Goal: Transaction & Acquisition: Purchase product/service

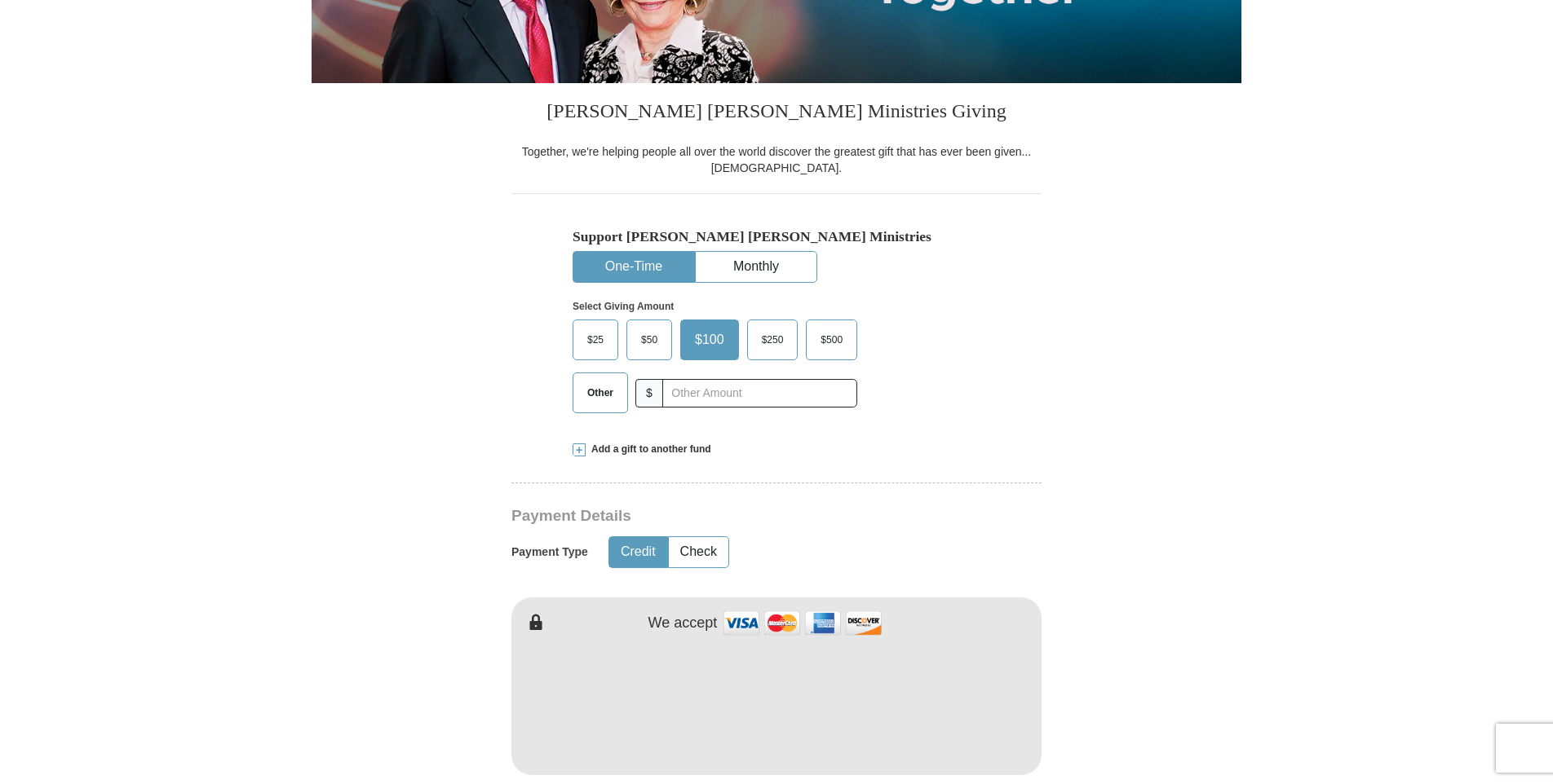
scroll to position [326, 0]
drag, startPoint x: 601, startPoint y: 344, endPoint x: 523, endPoint y: 353, distance: 78.5
click at [601, 343] on span "$25" at bounding box center [595, 339] width 32 height 25
click at [0, 0] on input "$25" at bounding box center [0, 0] width 0 height 0
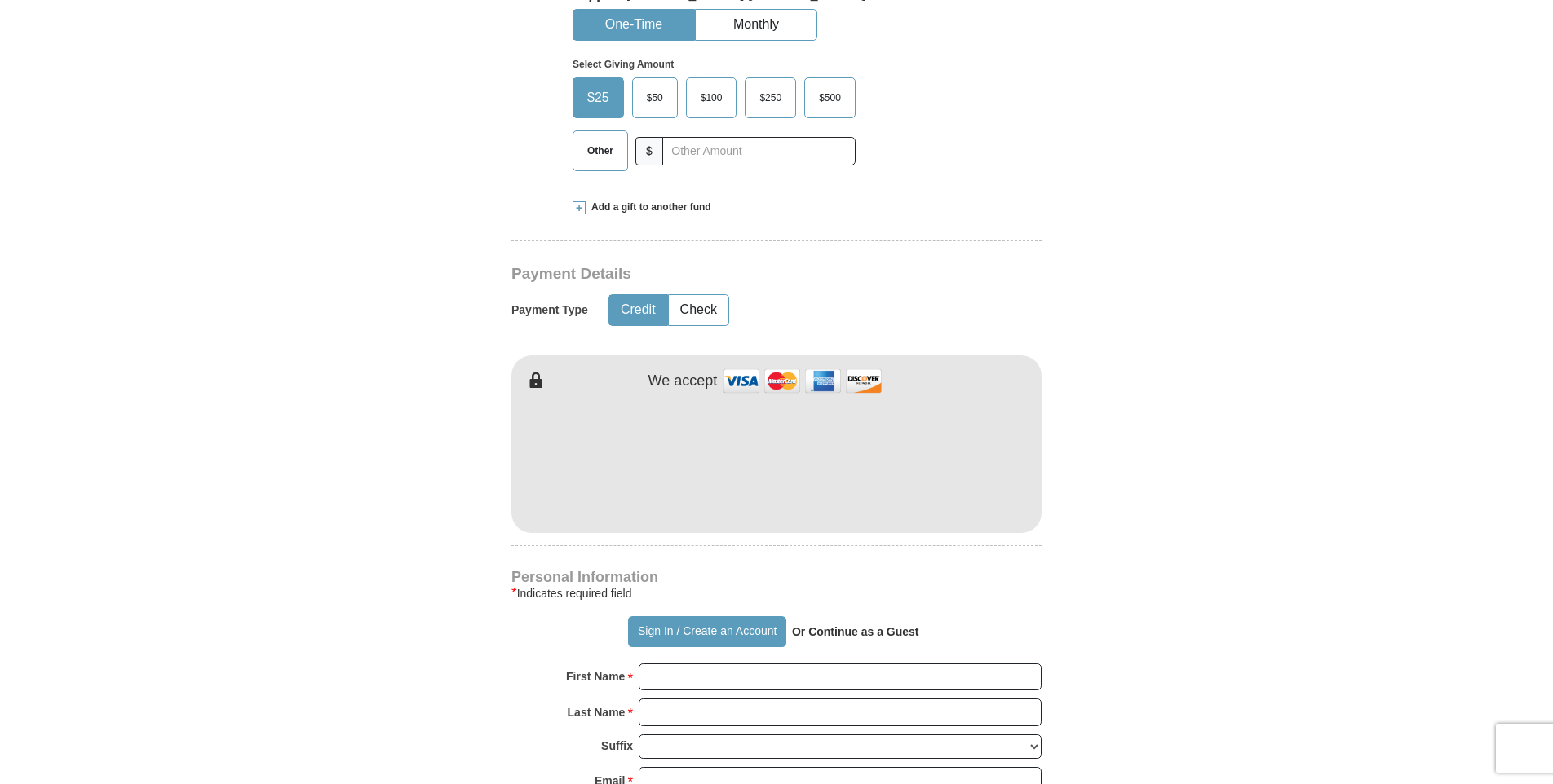
scroll to position [570, 0]
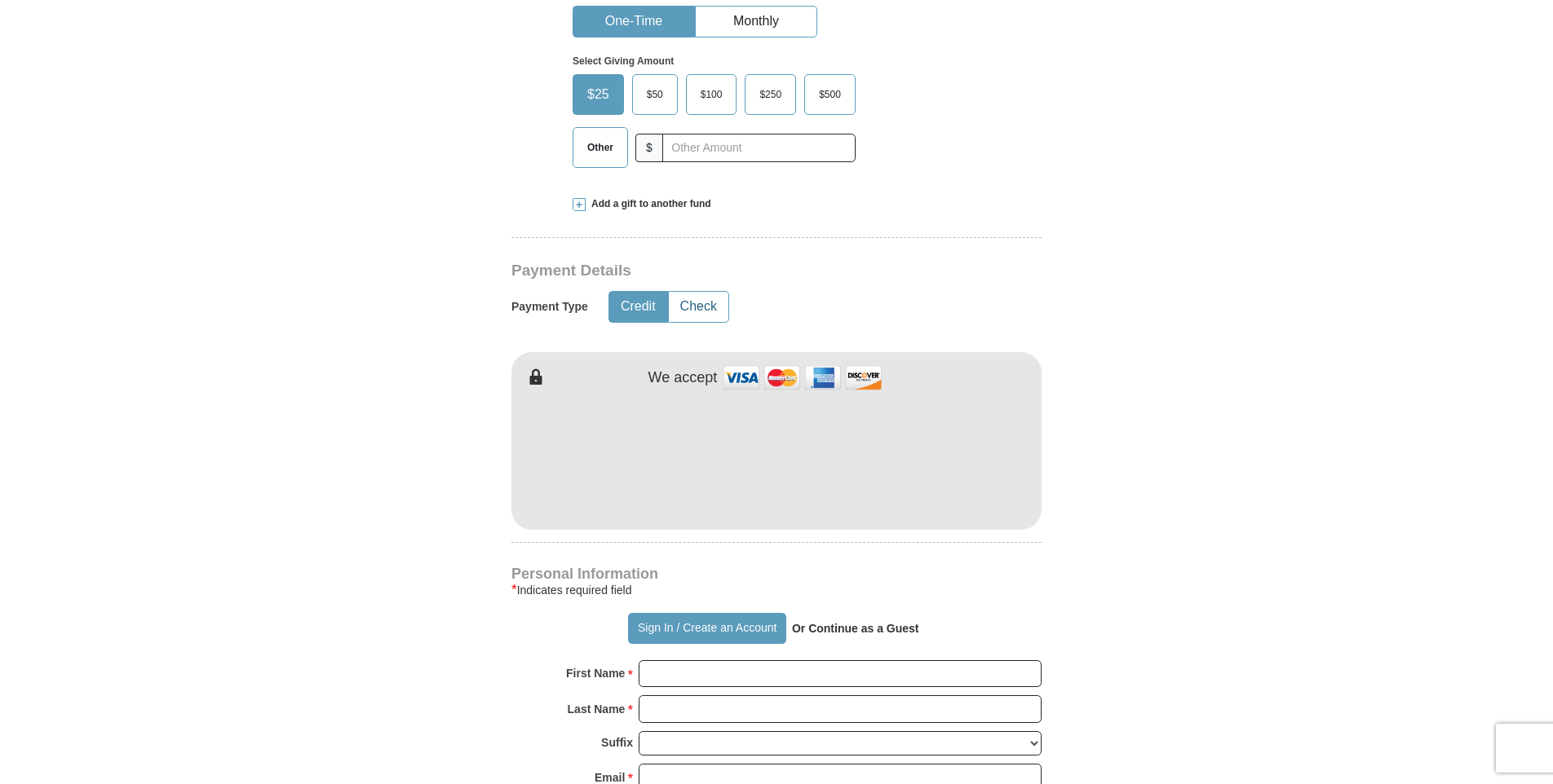
drag, startPoint x: 724, startPoint y: 310, endPoint x: 698, endPoint y: 314, distance: 26.3
click at [722, 310] on button "Check" at bounding box center [698, 306] width 60 height 30
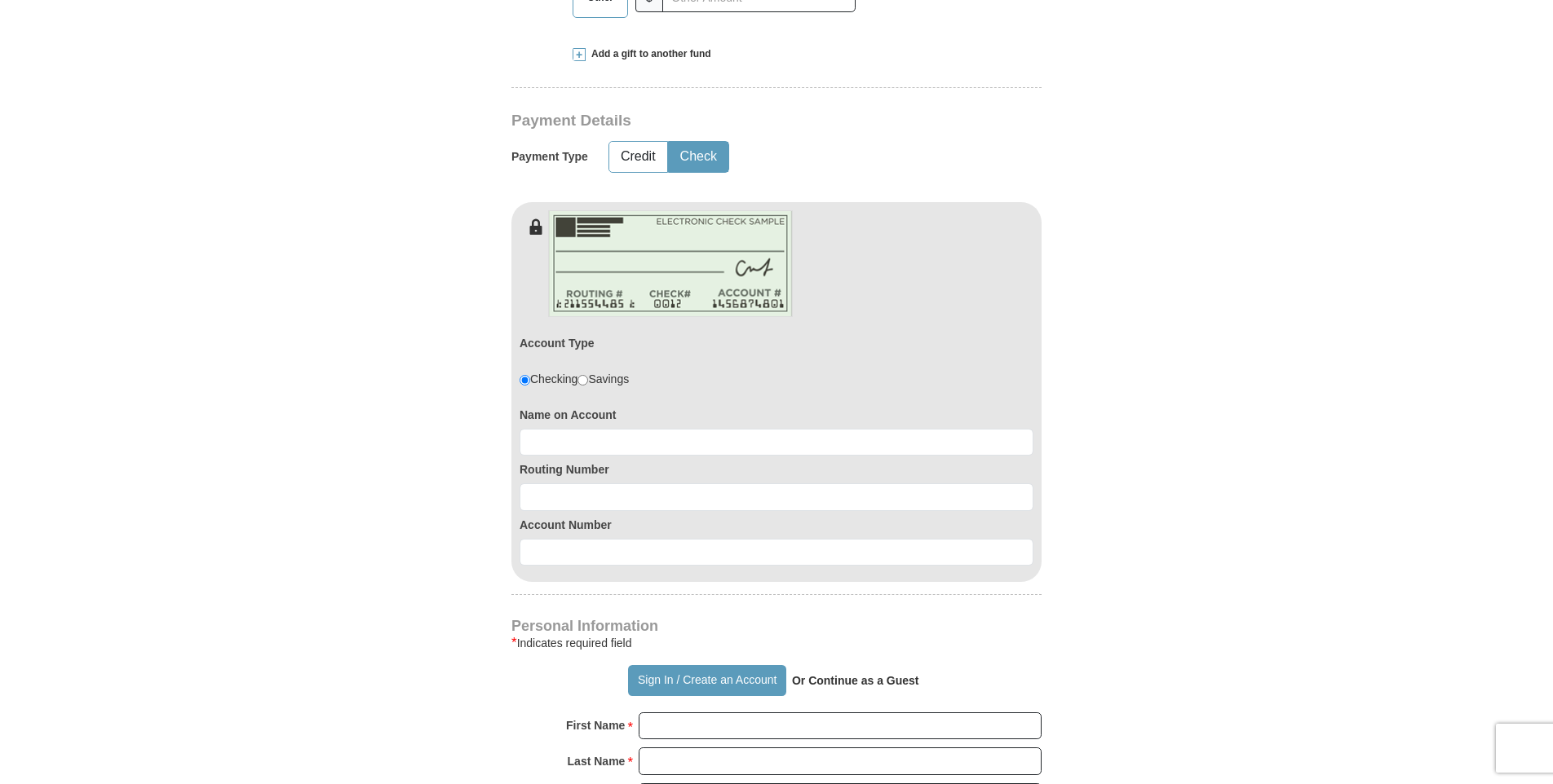
scroll to position [733, 0]
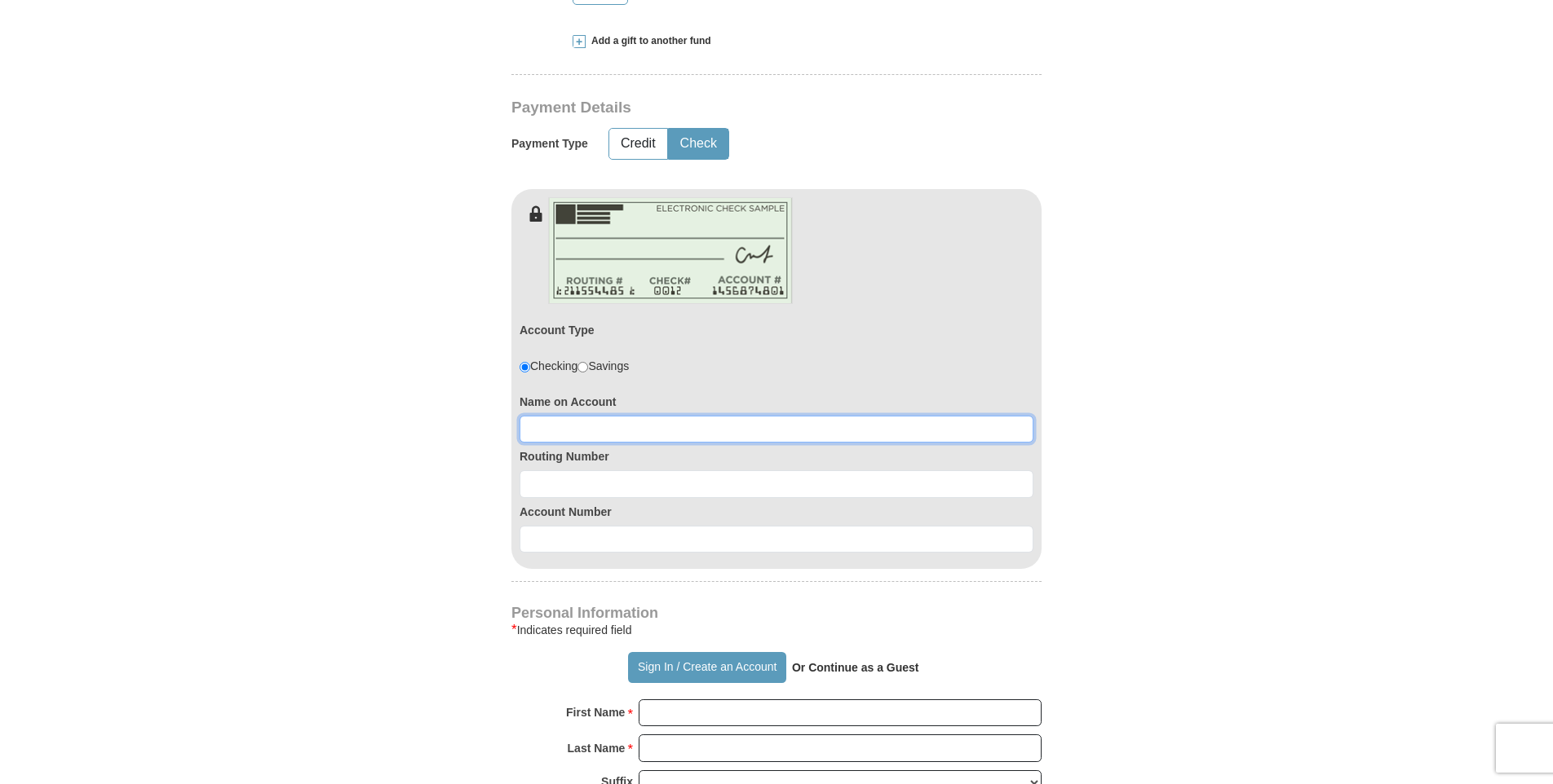
click at [567, 438] on input at bounding box center [776, 429] width 514 height 27
type input "d"
type input "[PERSON_NAME]"
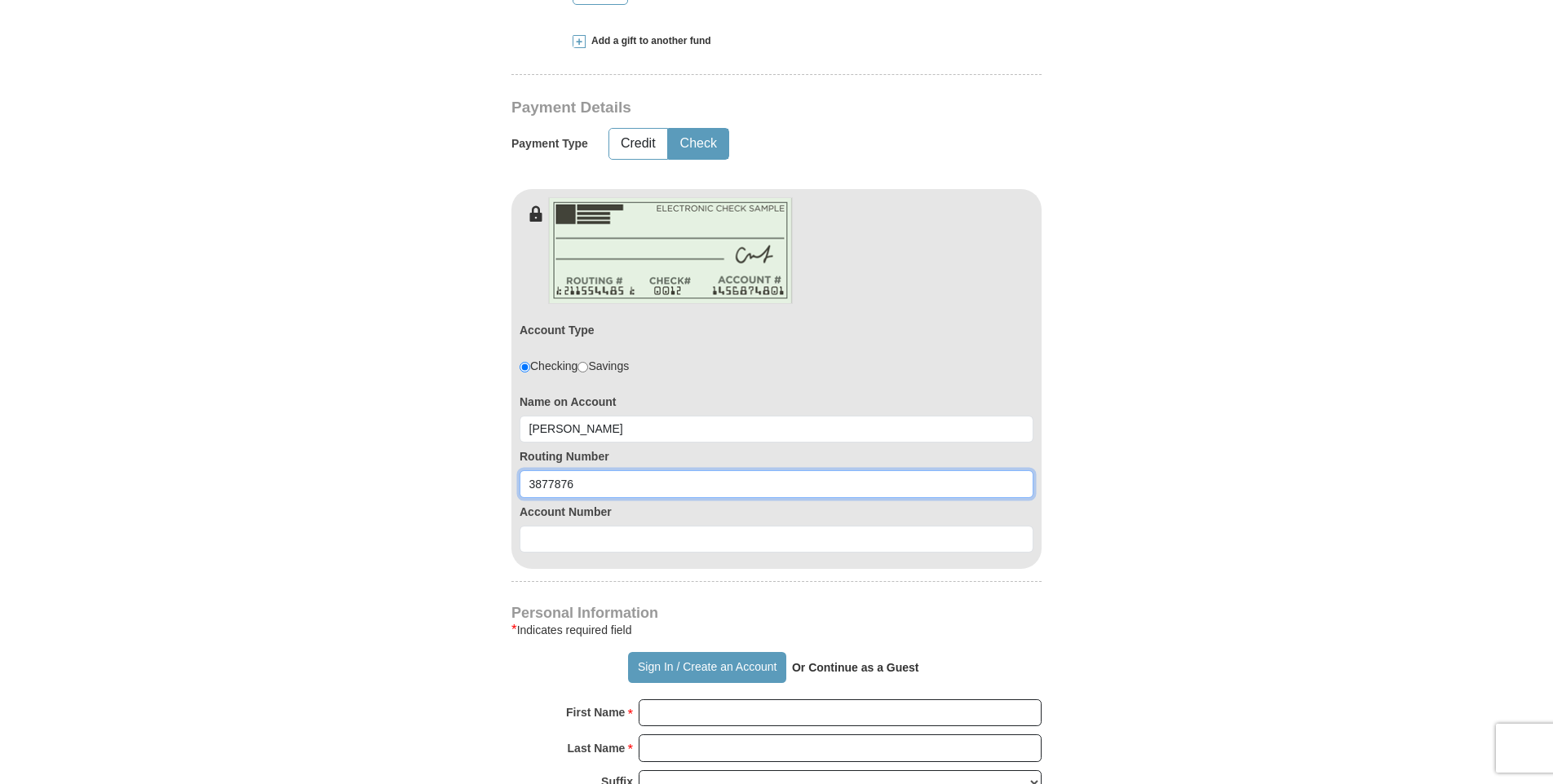
type input "3877876"
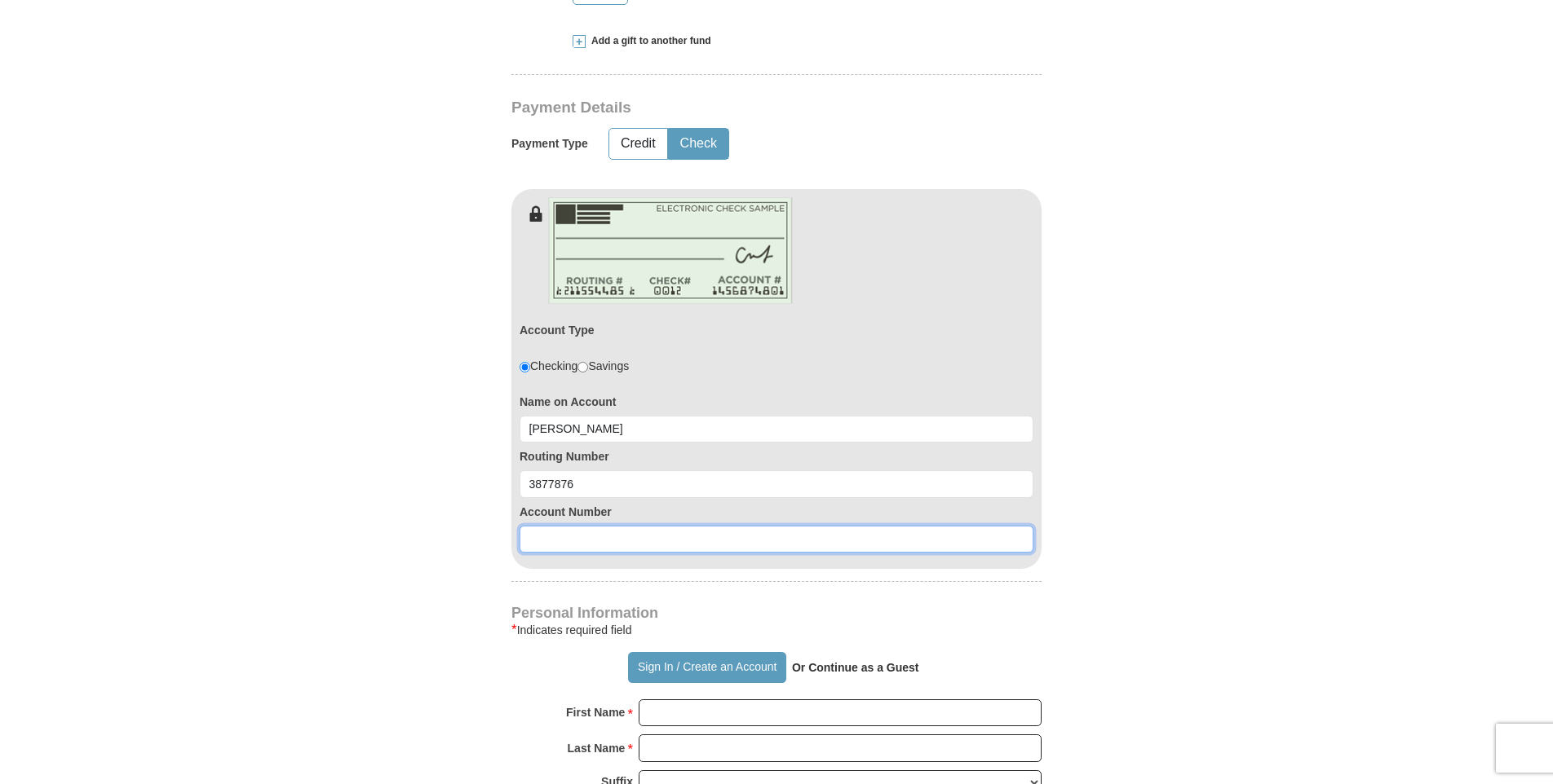
click at [551, 544] on input at bounding box center [776, 539] width 514 height 27
type input "0"
type input "3877876"
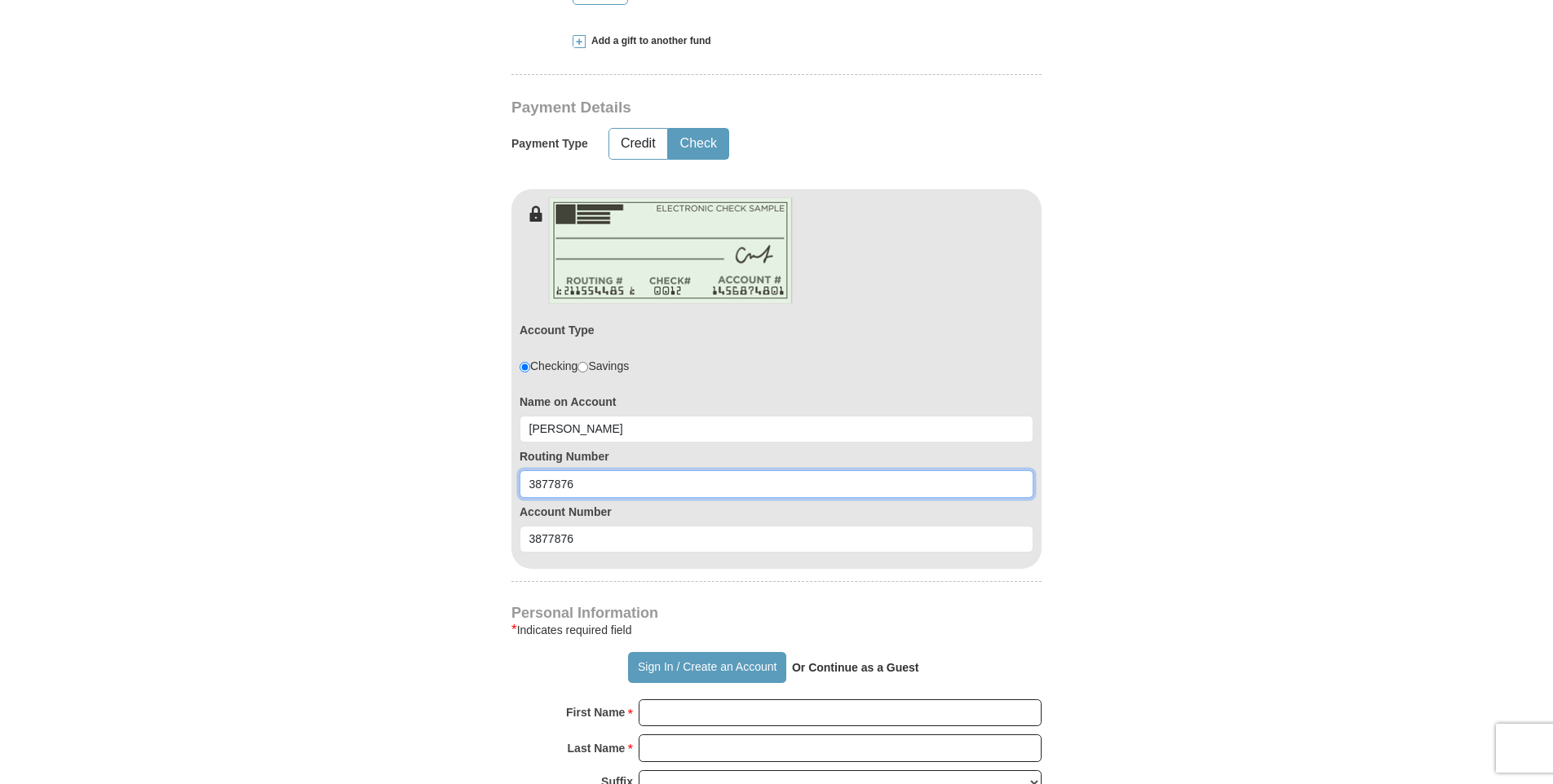
drag, startPoint x: 586, startPoint y: 486, endPoint x: 127, endPoint y: 506, distance: 459.4
type input "0113044"
click at [667, 521] on div "Account Number 3877876" at bounding box center [776, 526] width 514 height 55
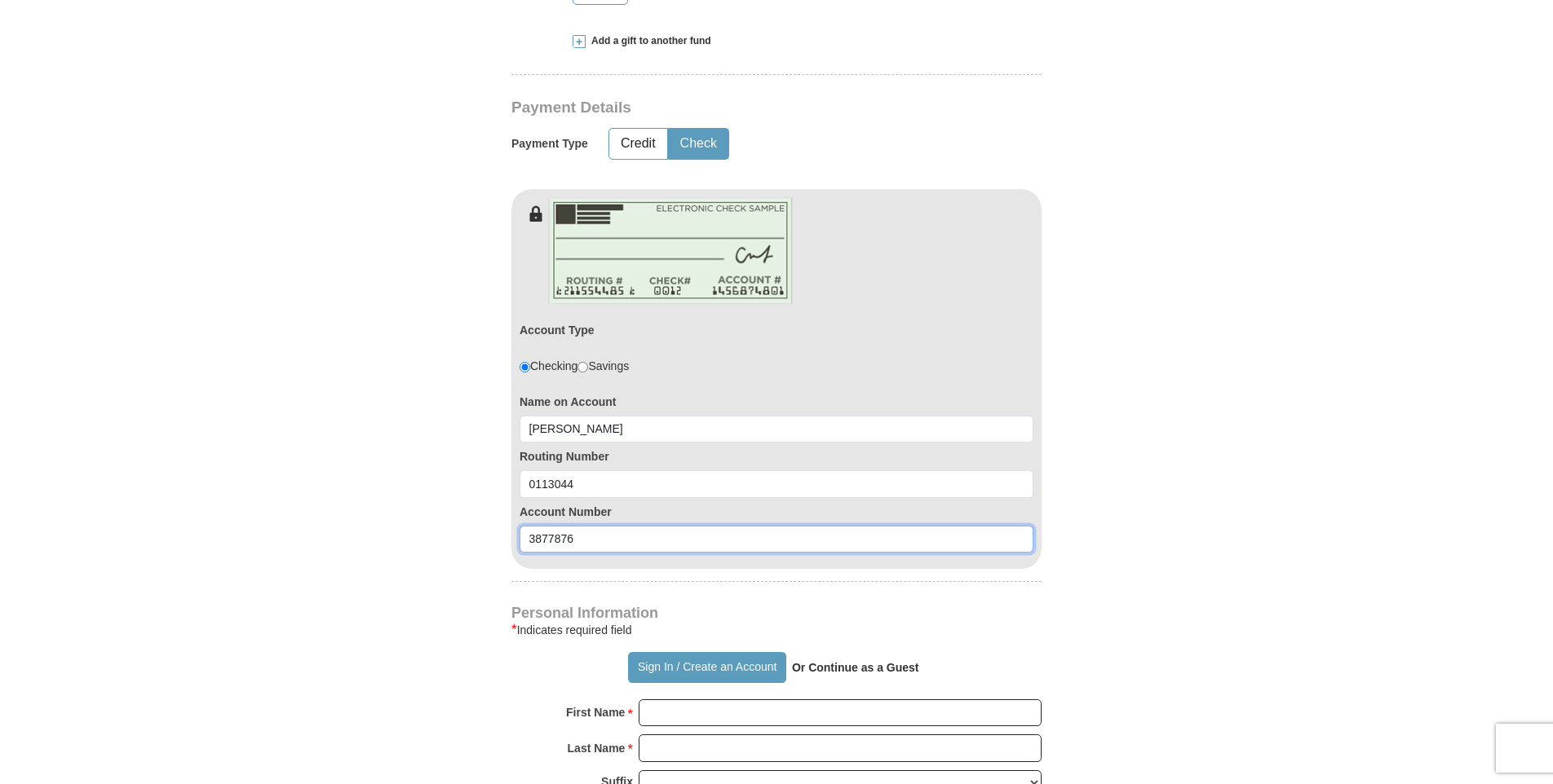
click at [654, 542] on input "3877876" at bounding box center [776, 539] width 514 height 27
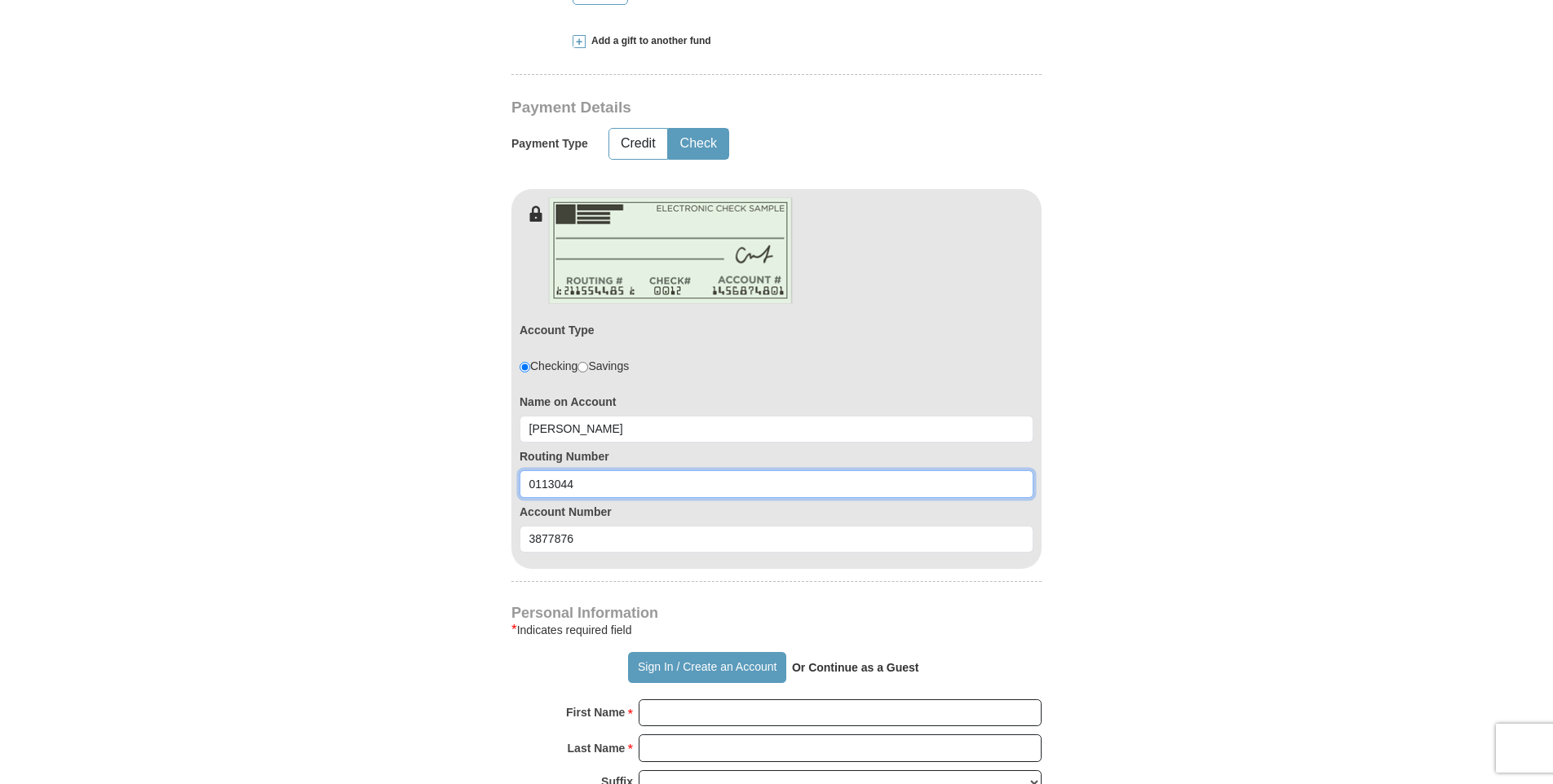
click at [600, 488] on input "0113044" at bounding box center [776, 483] width 514 height 27
drag, startPoint x: 599, startPoint y: 488, endPoint x: 328, endPoint y: 488, distance: 271.0
click at [328, 488] on form "Already have an account? Sign in for faster giving. Don't have an account? Crea…" at bounding box center [776, 432] width 929 height 2201
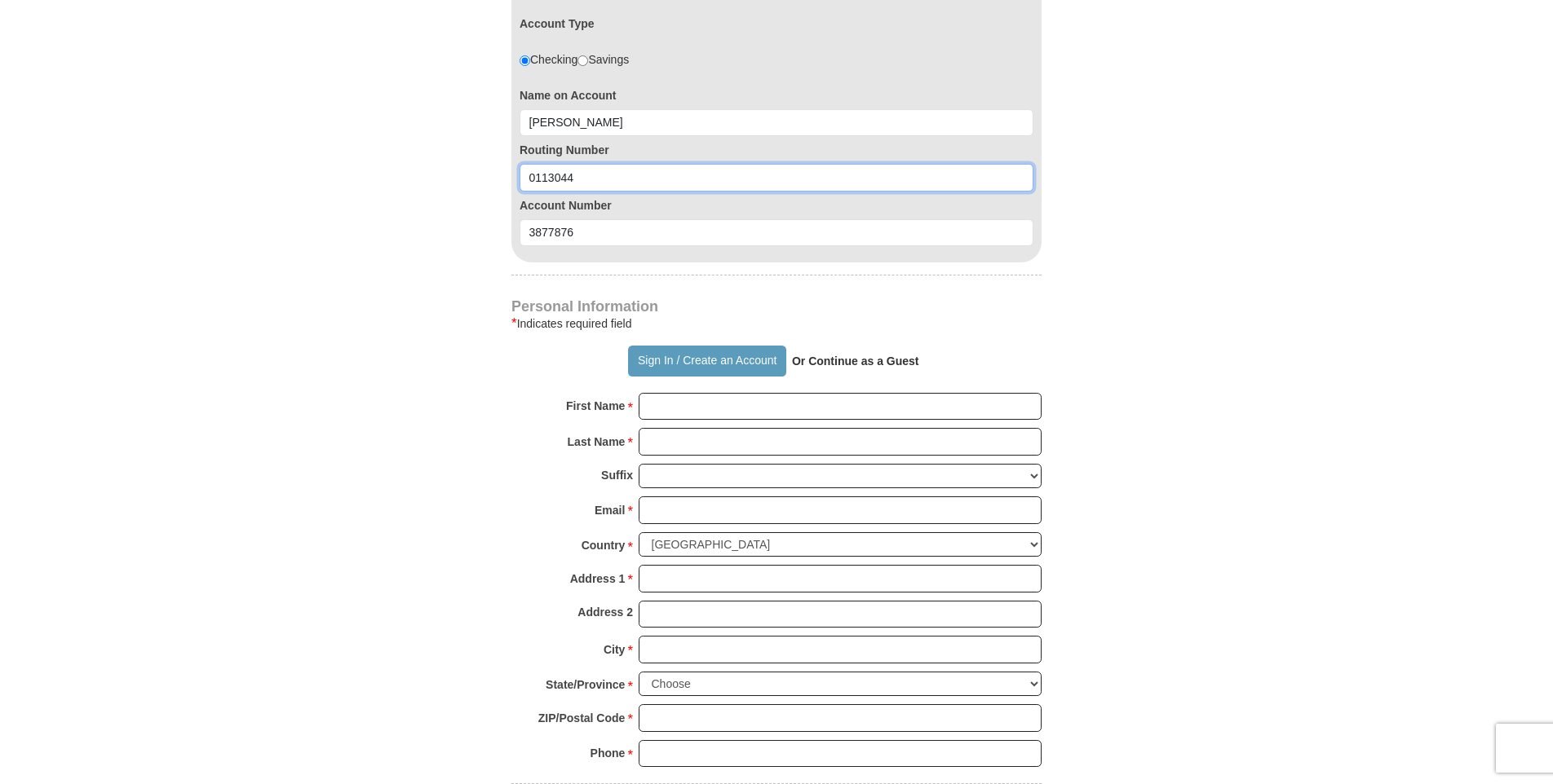
scroll to position [1012, 0]
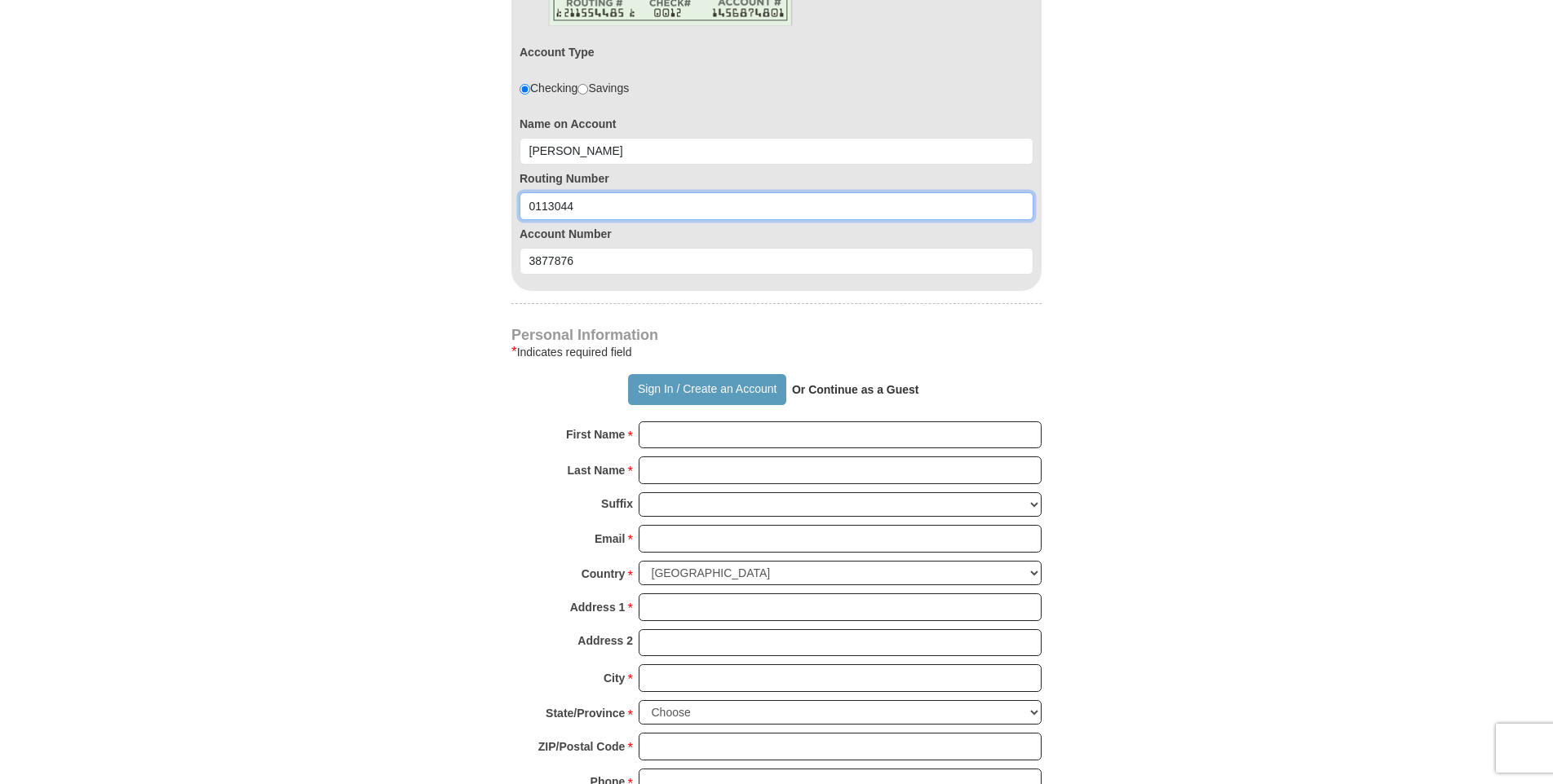
drag, startPoint x: 572, startPoint y: 209, endPoint x: 594, endPoint y: 214, distance: 22.6
click at [573, 209] on input "0113044" at bounding box center [776, 205] width 514 height 27
click at [598, 216] on input "0113044" at bounding box center [776, 205] width 514 height 27
drag, startPoint x: 603, startPoint y: 206, endPoint x: 0, endPoint y: 266, distance: 606.0
click at [0, 269] on html "Sign In Already have an account? Sign in for faster giving. Don't have an accou…" at bounding box center [776, 651] width 1553 height 3325
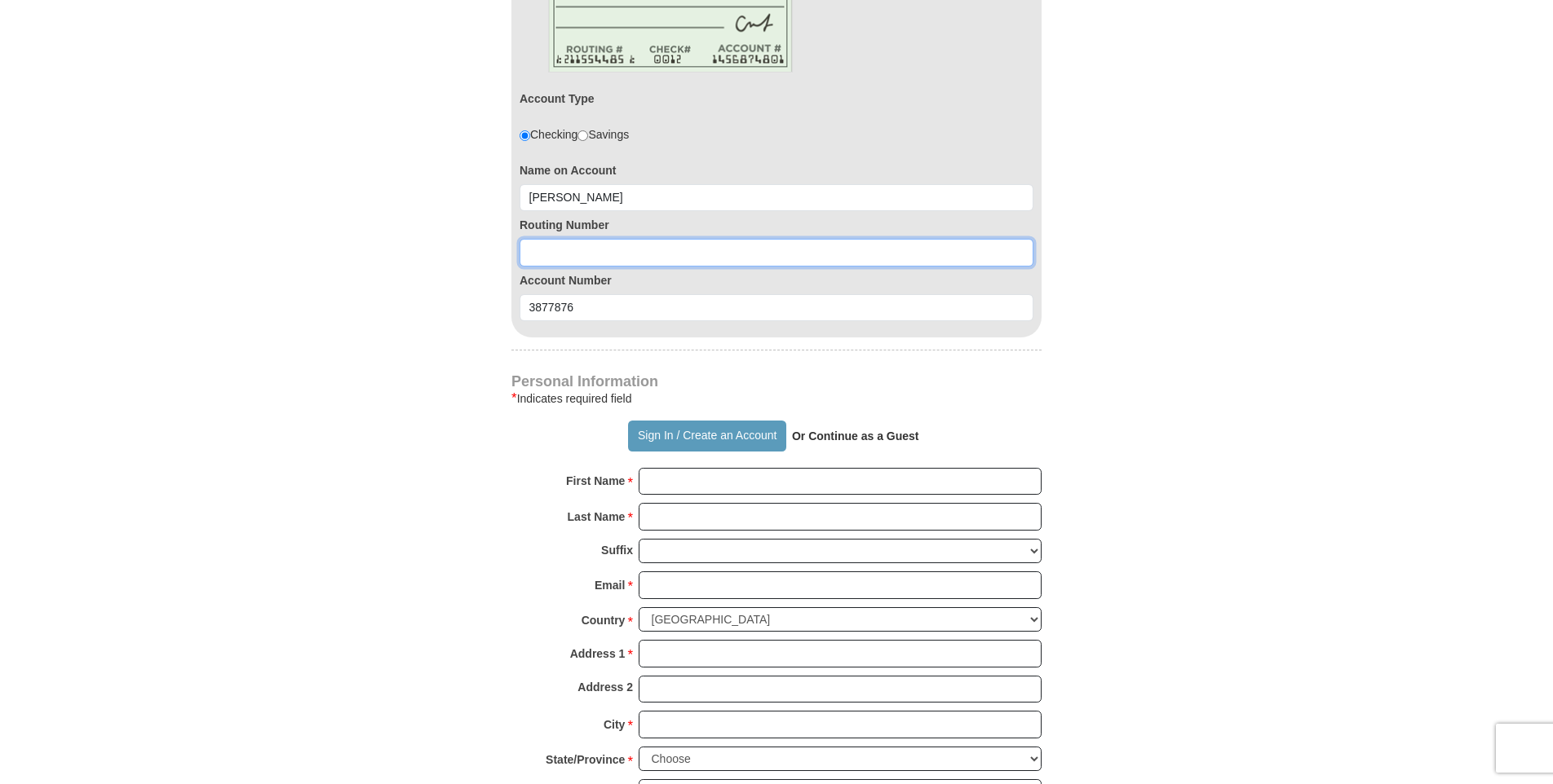
scroll to position [964, 0]
click at [554, 252] on input at bounding box center [776, 253] width 514 height 27
type input "011304478"
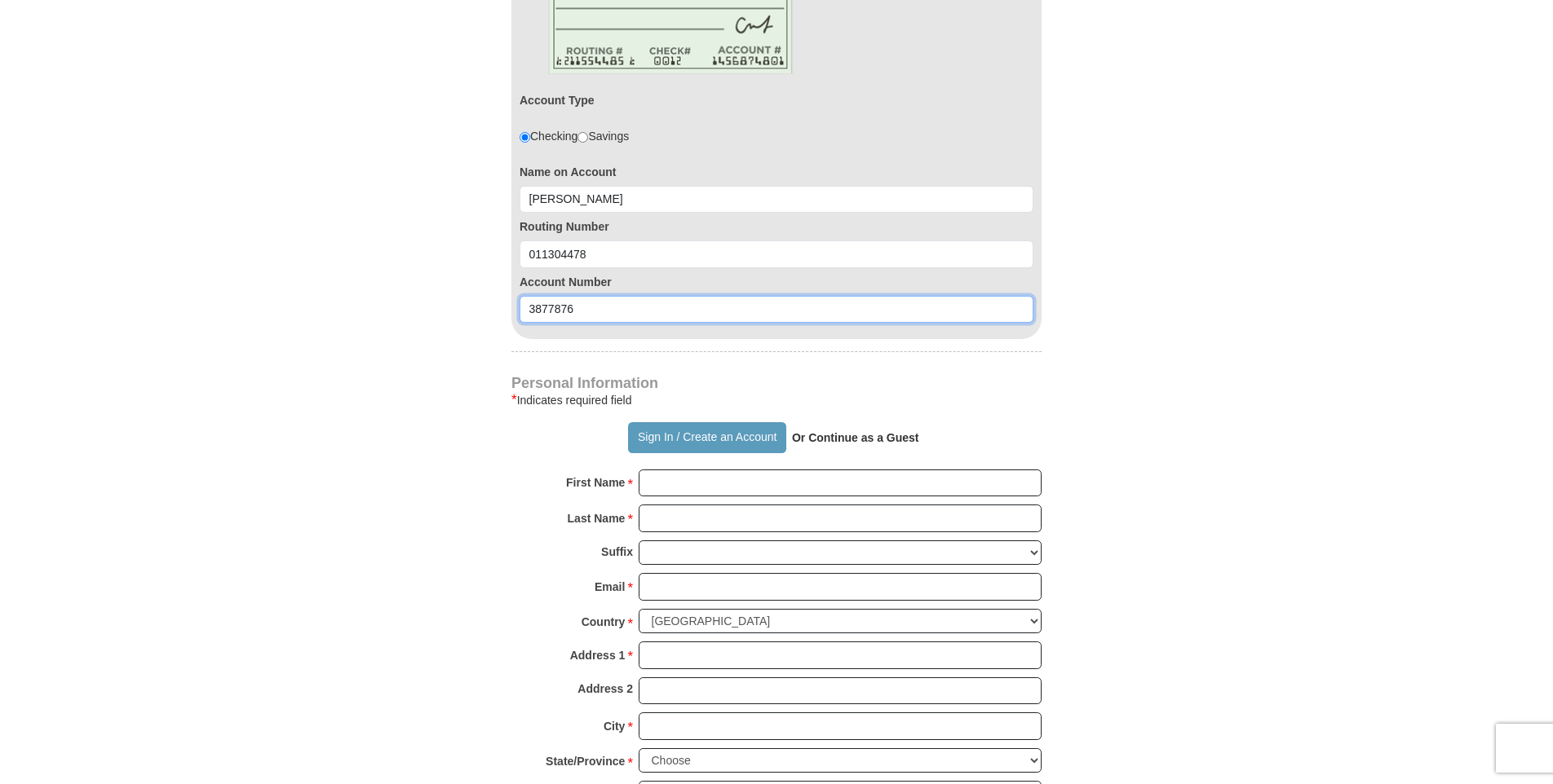
click at [635, 316] on input "3877876" at bounding box center [776, 309] width 514 height 27
click at [853, 440] on strong "Or Continue as a Guest" at bounding box center [856, 438] width 128 height 13
click at [678, 479] on input "First Name *" at bounding box center [840, 483] width 403 height 27
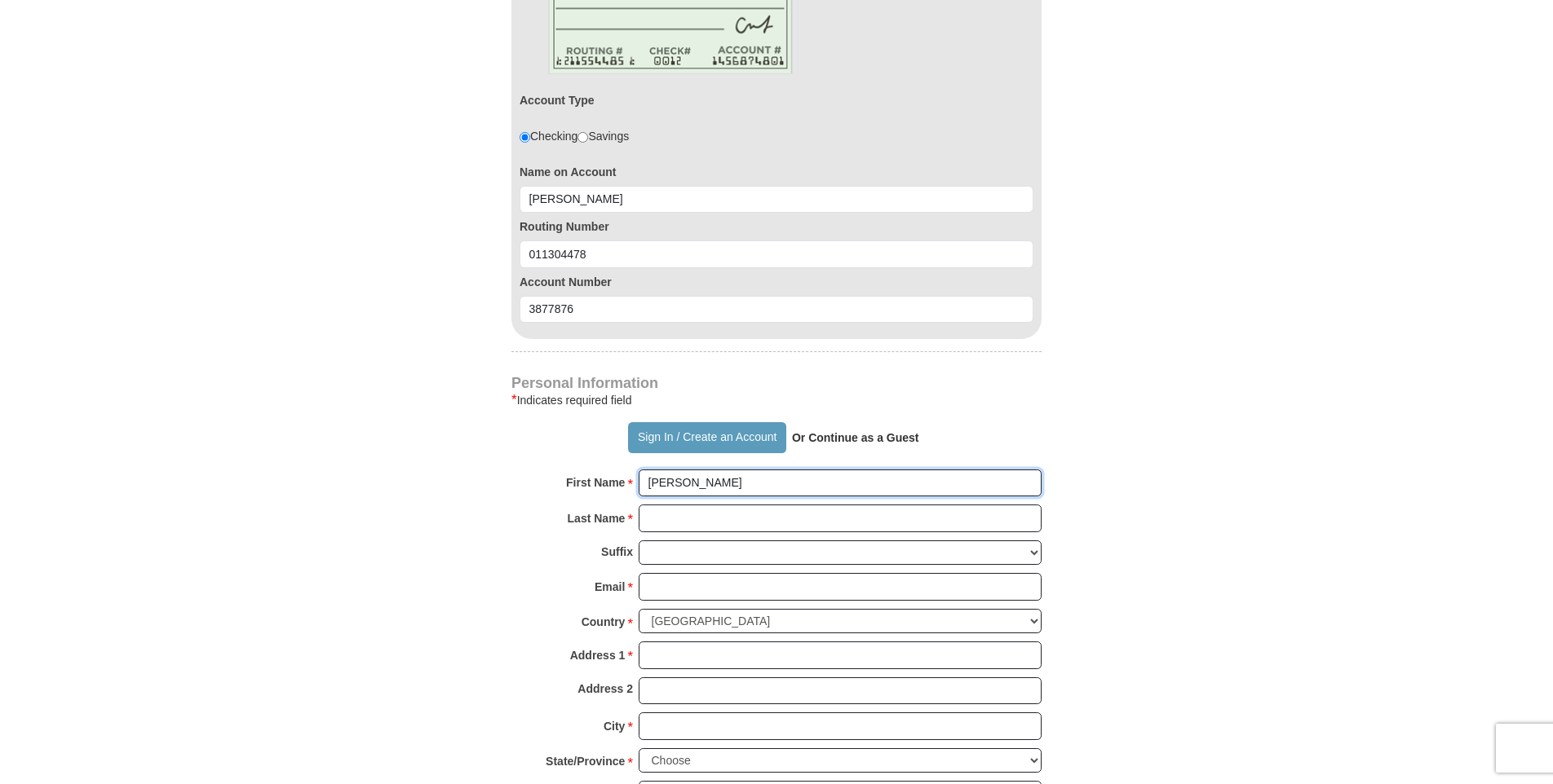
type input "[PERSON_NAME]"
type input "HOLLAND"
type input "[EMAIL_ADDRESS][DOMAIN_NAME]"
type input "[STREET_ADDRESS]"
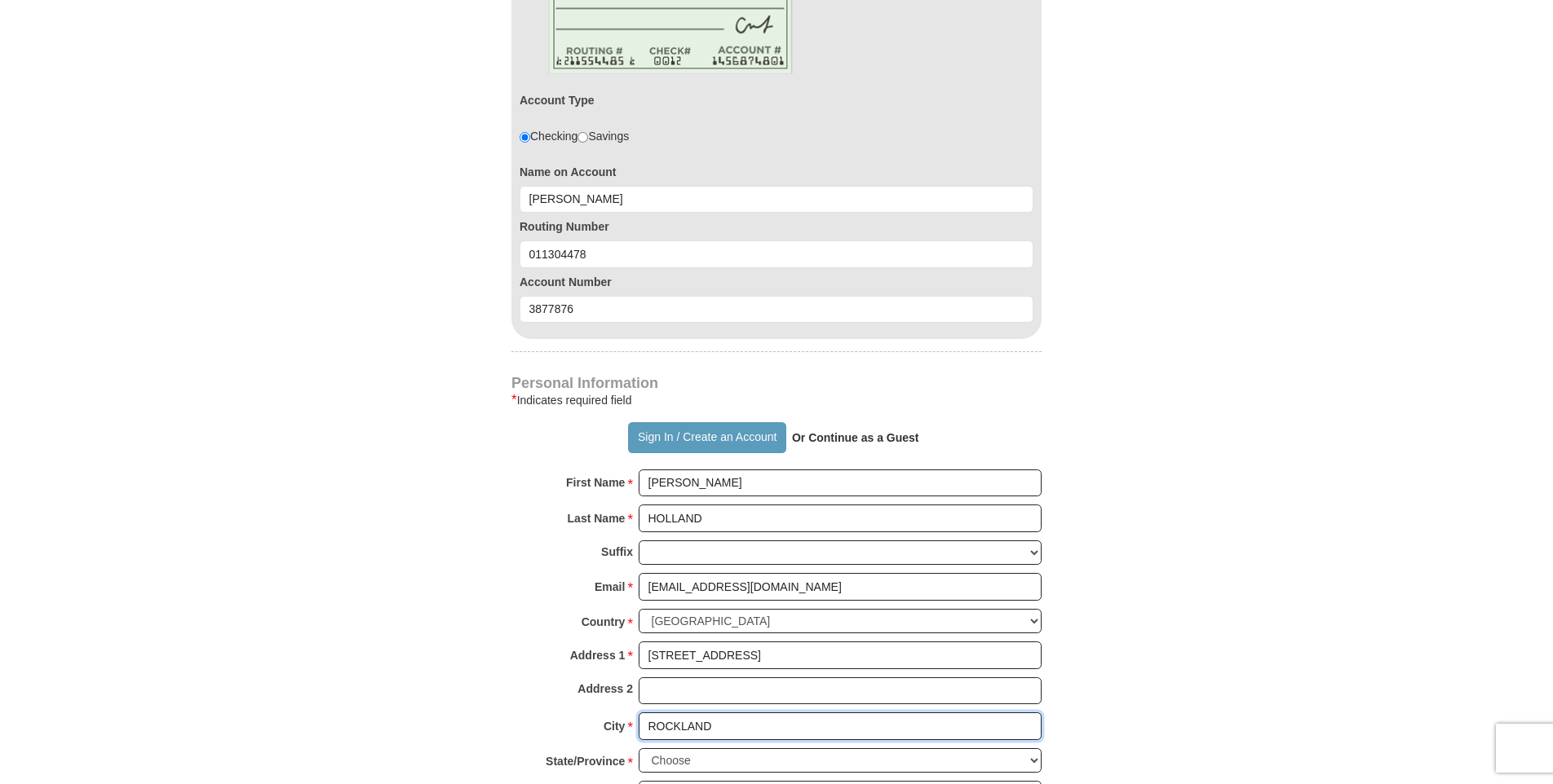
type input "ROCKLAND"
select select "MA"
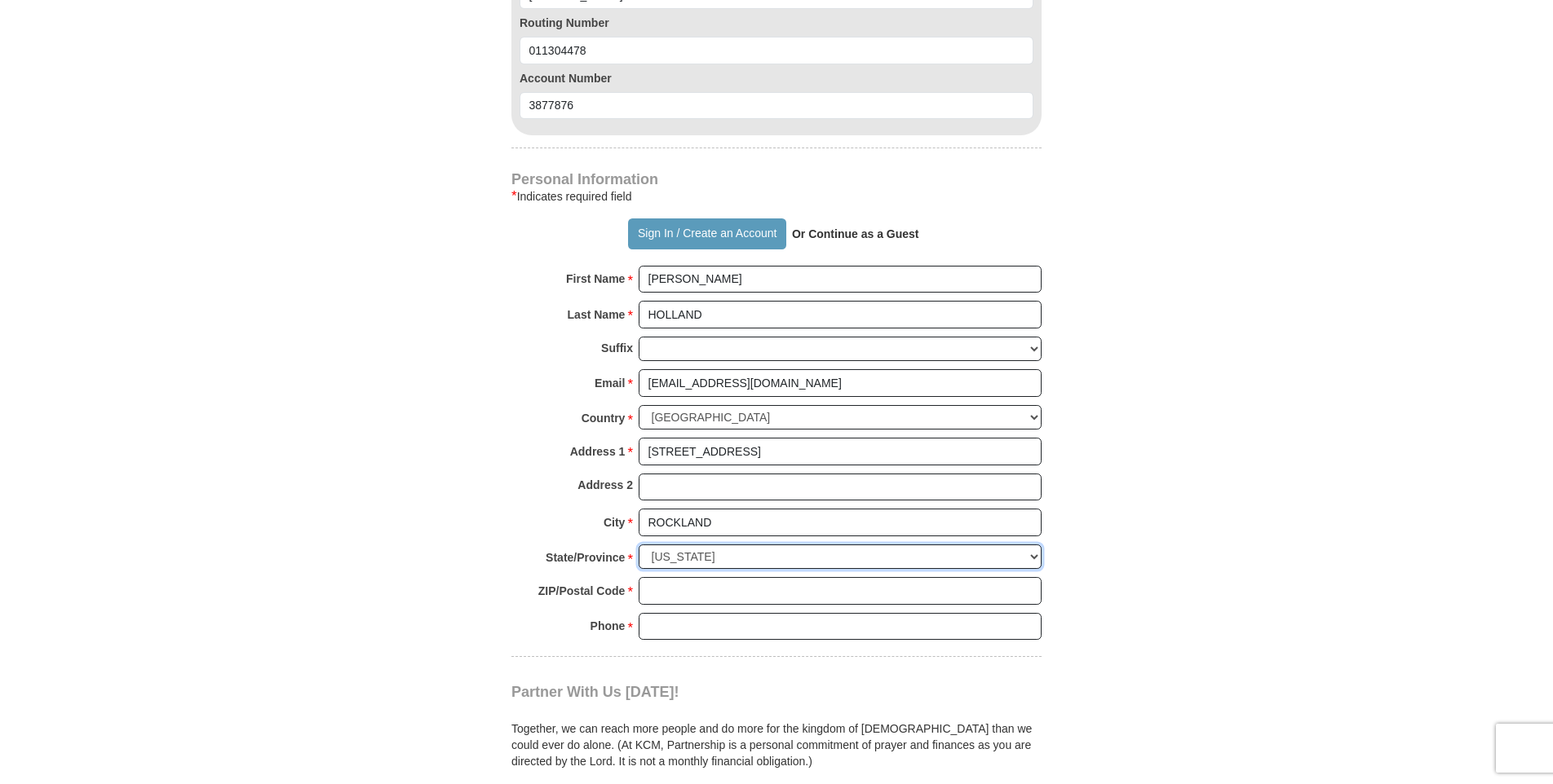
scroll to position [1208, 0]
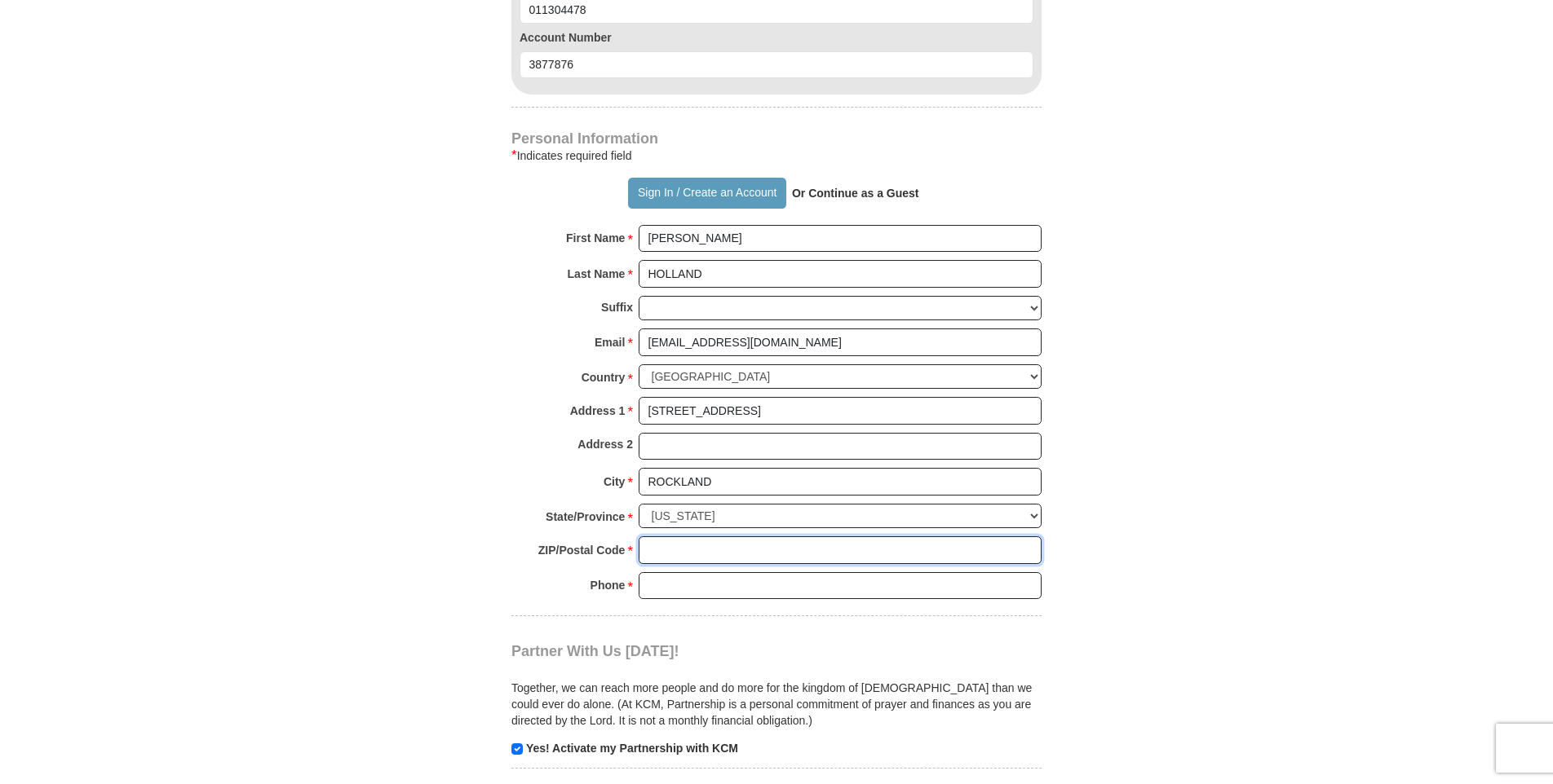
click at [667, 546] on input "ZIP/Postal Code *" at bounding box center [840, 550] width 403 height 27
type input "02370"
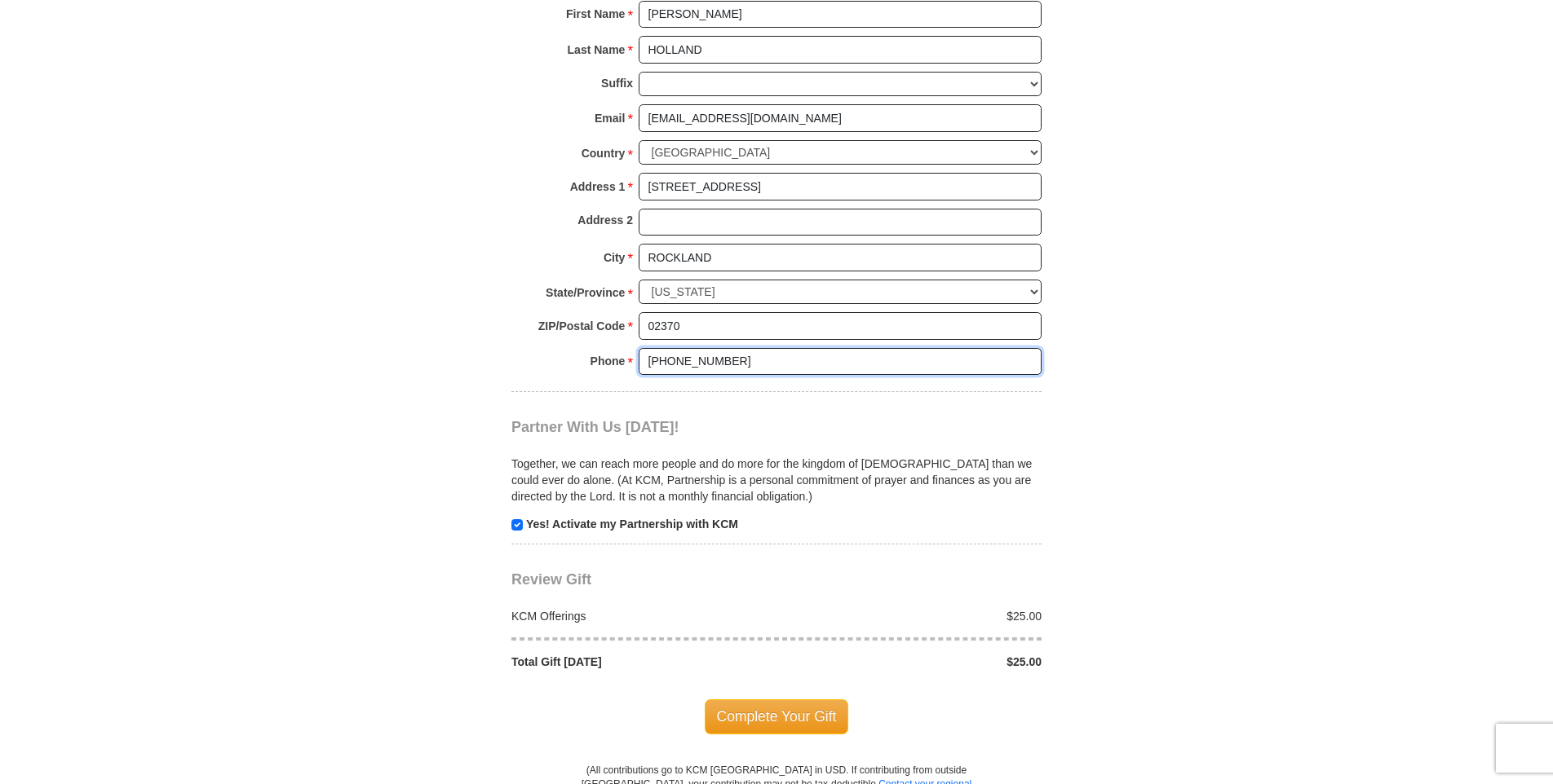
scroll to position [1453, 0]
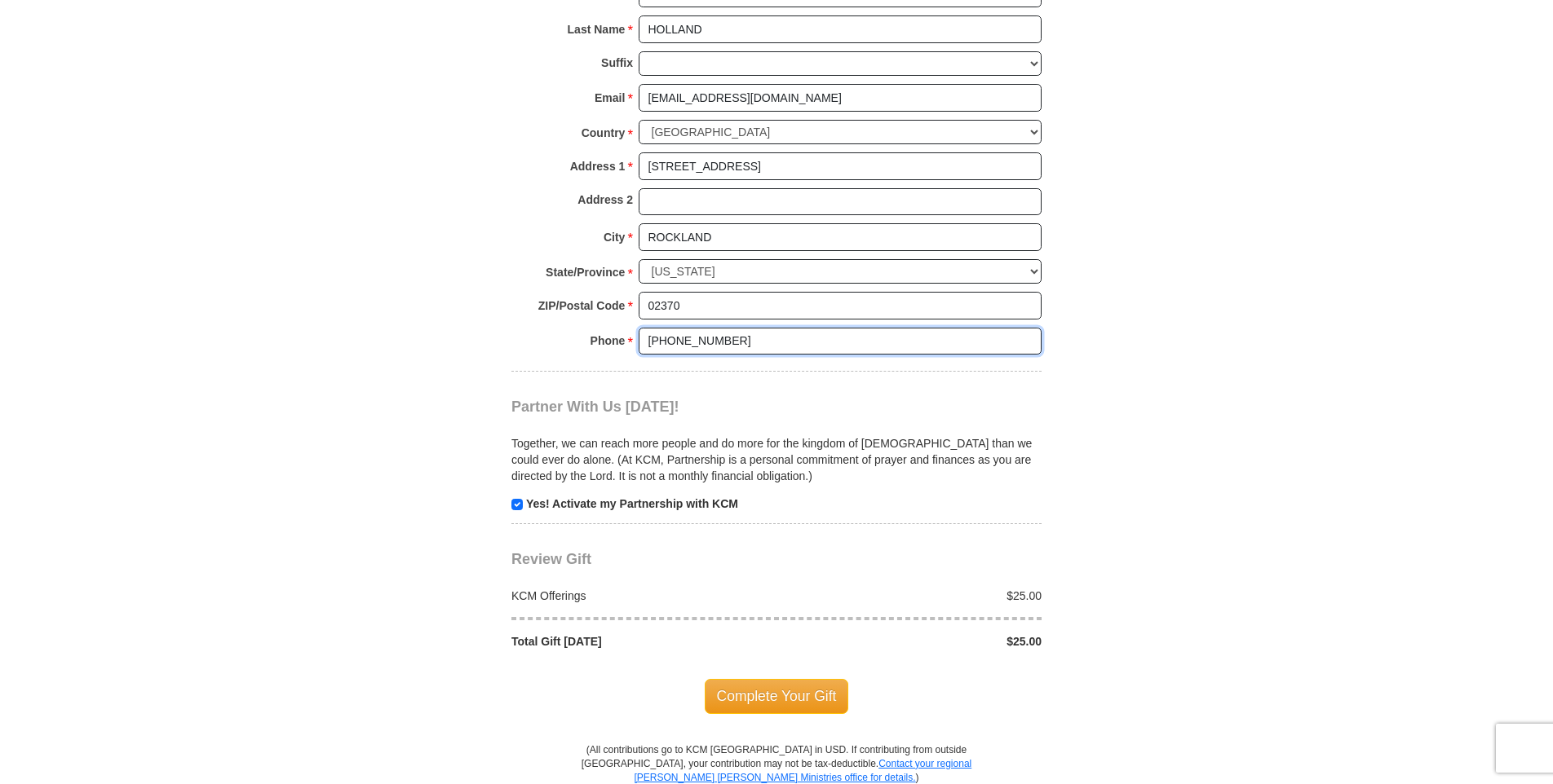
type input "[PHONE_NUMBER]"
click at [518, 503] on input "checkbox" at bounding box center [517, 505] width 12 height 12
checkbox input "false"
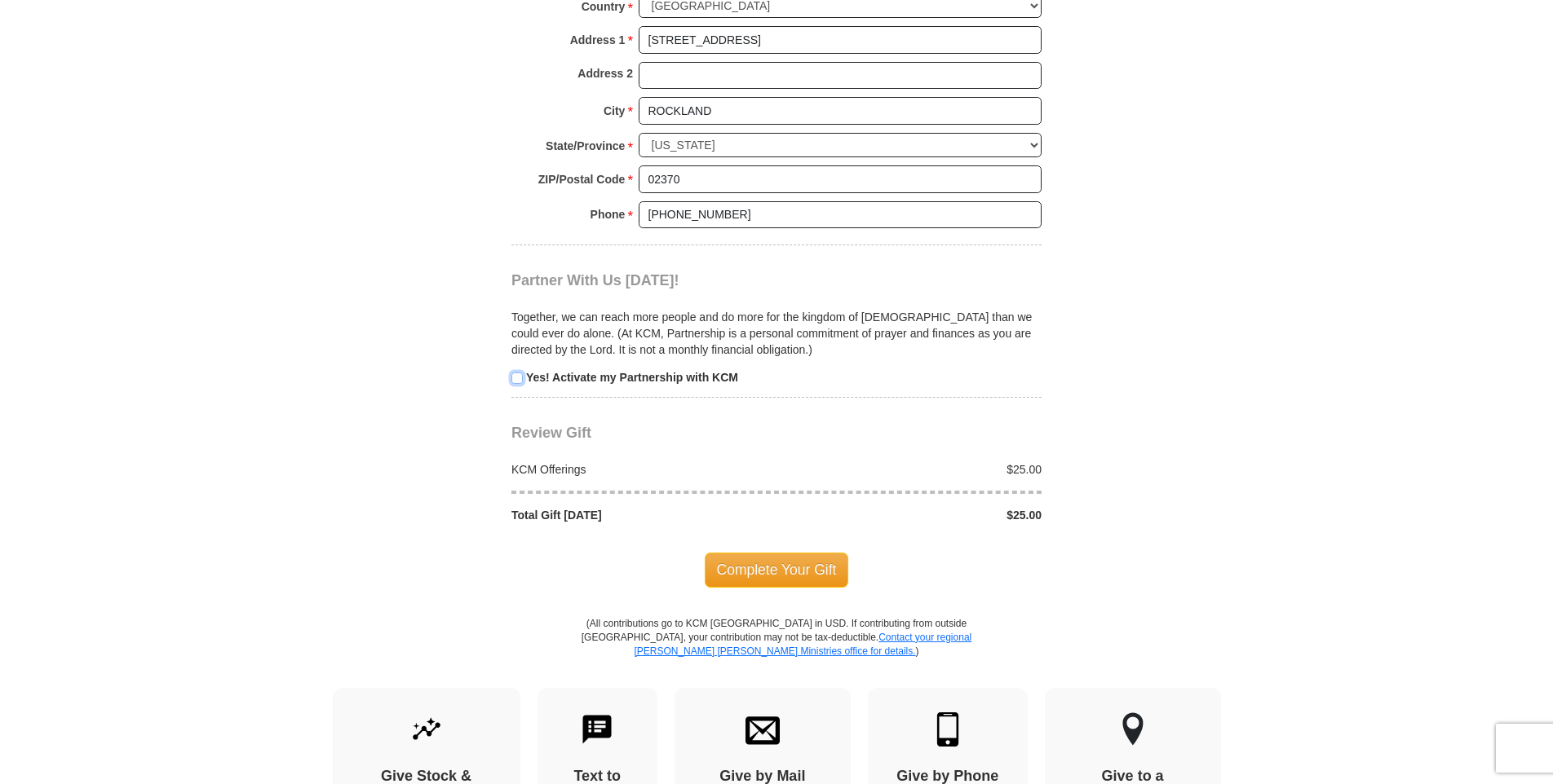
scroll to position [1590, 0]
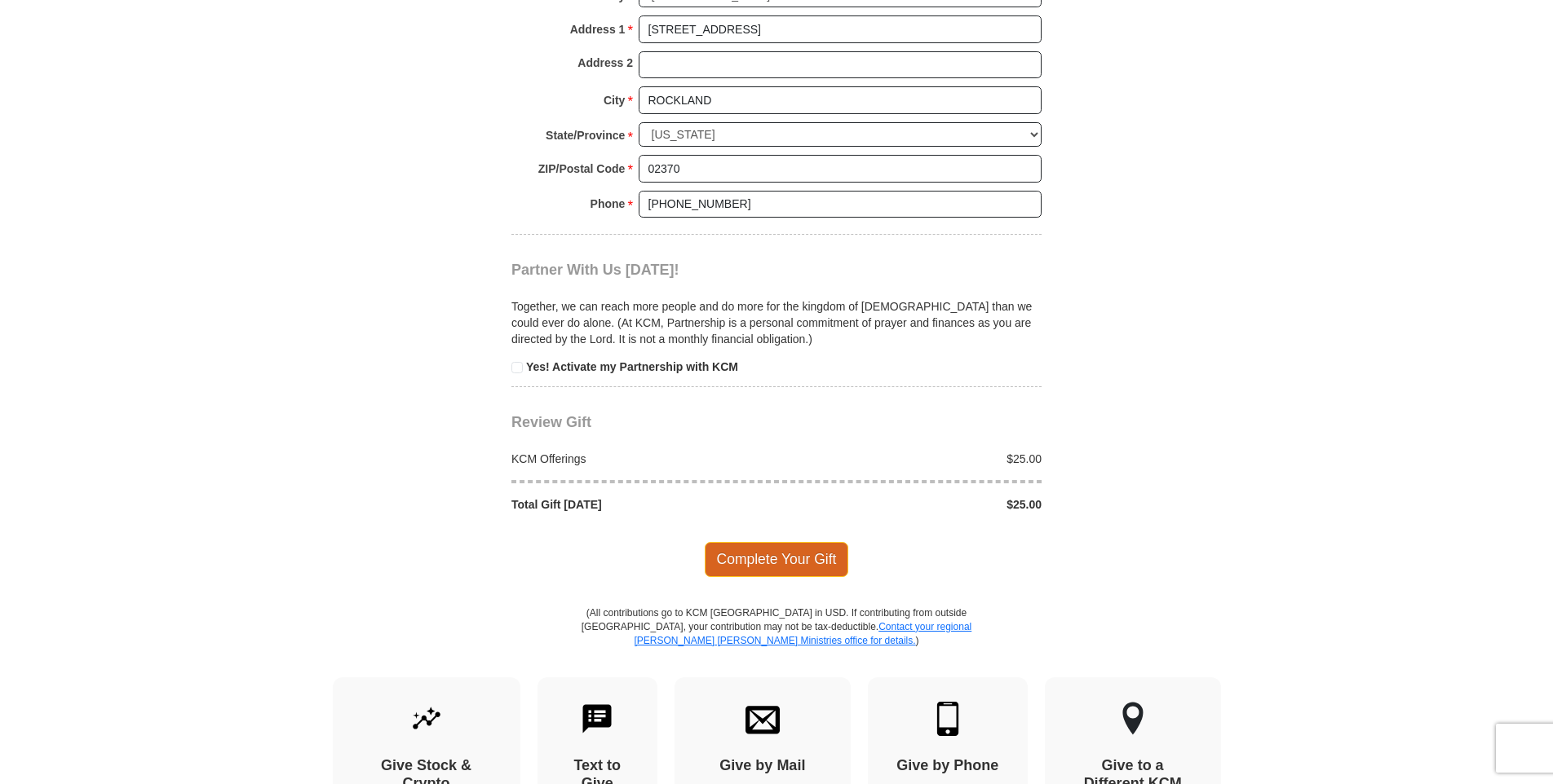
click at [711, 568] on span "Complete Your Gift" at bounding box center [777, 559] width 144 height 34
